Goal: Task Accomplishment & Management: Use online tool/utility

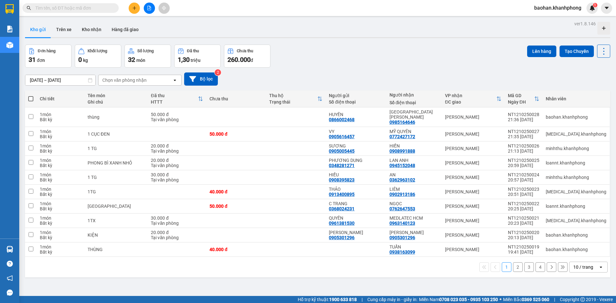
click at [33, 97] on label at bounding box center [30, 99] width 5 height 6
click at [31, 96] on input "checkbox" at bounding box center [31, 96] width 0 height 0
checkbox input "true"
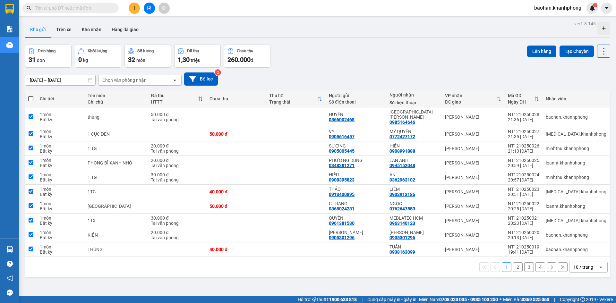
checkbox input "true"
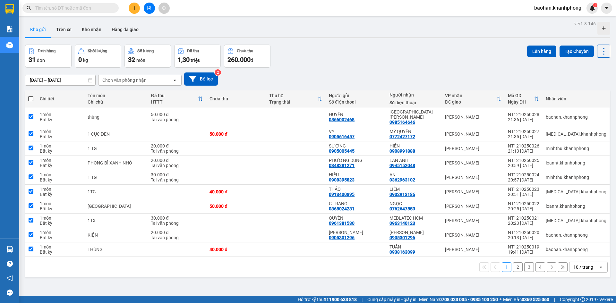
checkbox input "true"
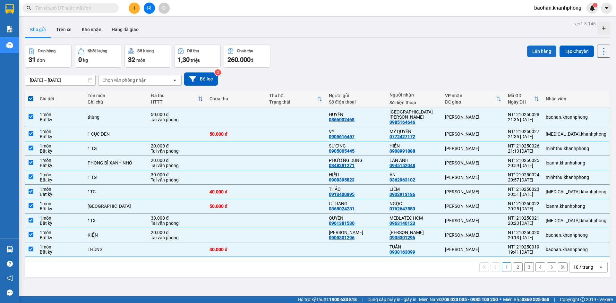
click at [527, 50] on button "Lên hàng" at bounding box center [541, 52] width 29 height 12
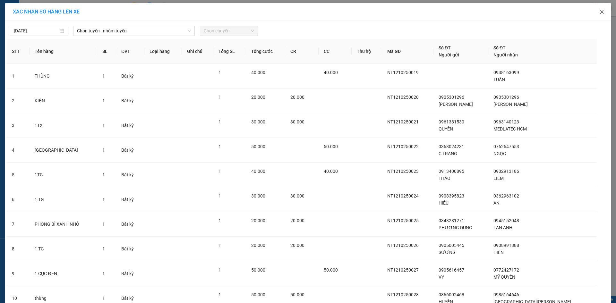
click at [599, 12] on icon "close" at bounding box center [601, 11] width 5 height 5
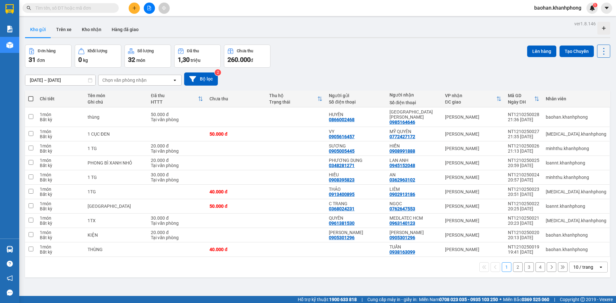
click at [575, 8] on span "baohan.khanhphong" at bounding box center [557, 8] width 57 height 8
click at [561, 18] on span "Đăng xuất" at bounding box center [560, 19] width 44 height 7
